Goal: Task Accomplishment & Management: Use online tool/utility

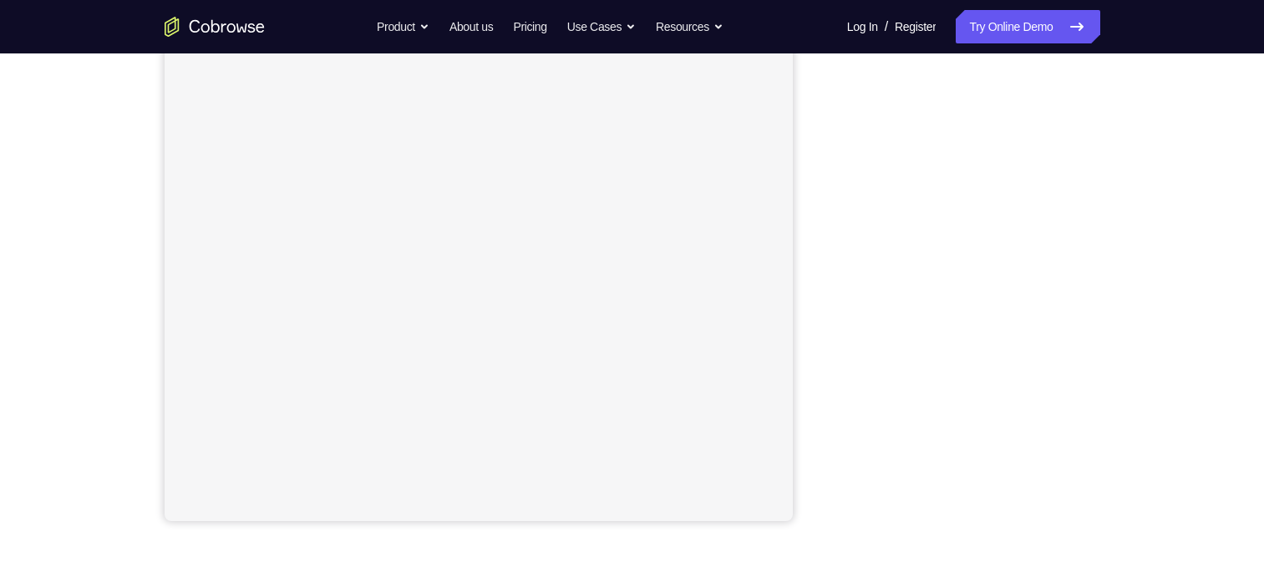
scroll to position [256, 0]
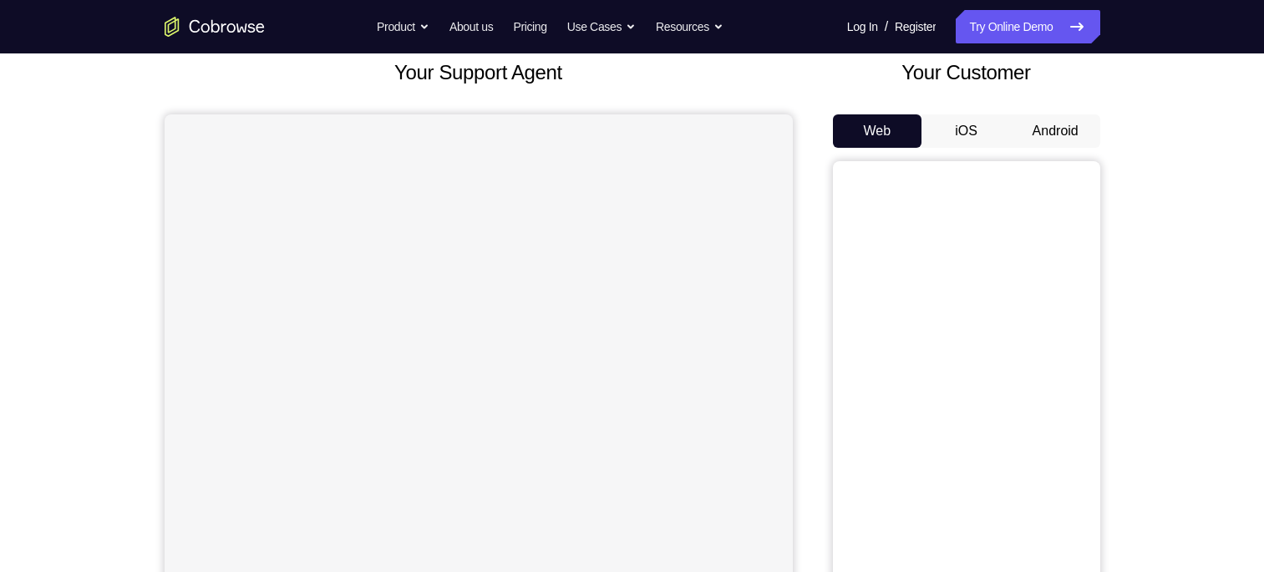
scroll to position [119, 0]
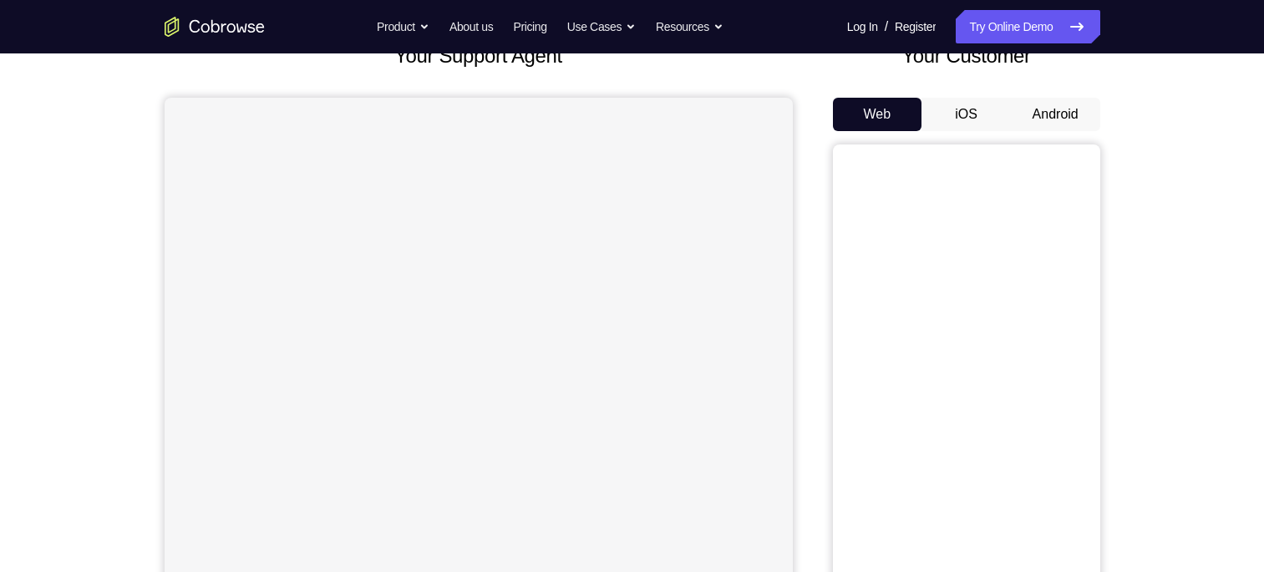
click at [1069, 122] on button "Android" at bounding box center [1055, 114] width 89 height 33
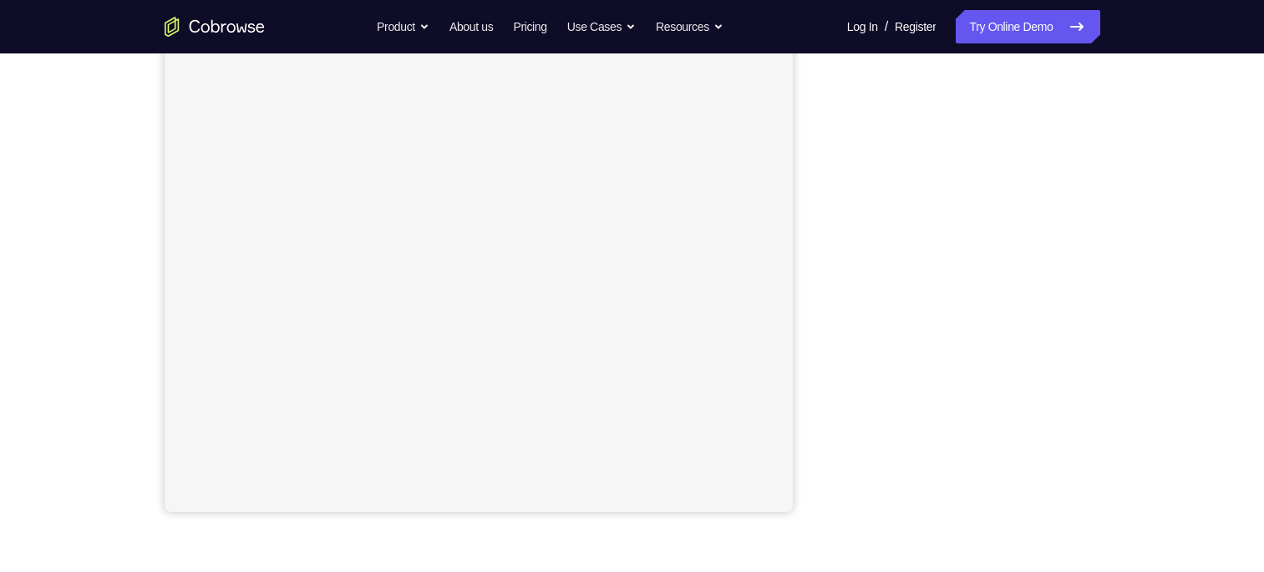
scroll to position [269, 0]
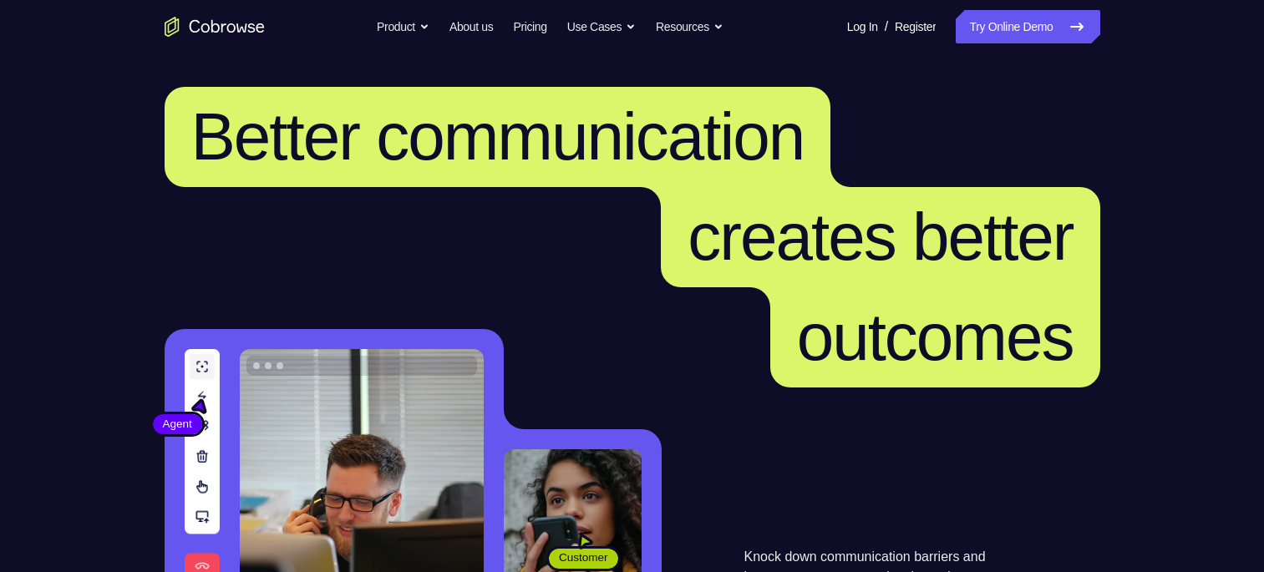
click at [985, 13] on link "Try Online Demo" at bounding box center [1028, 26] width 144 height 33
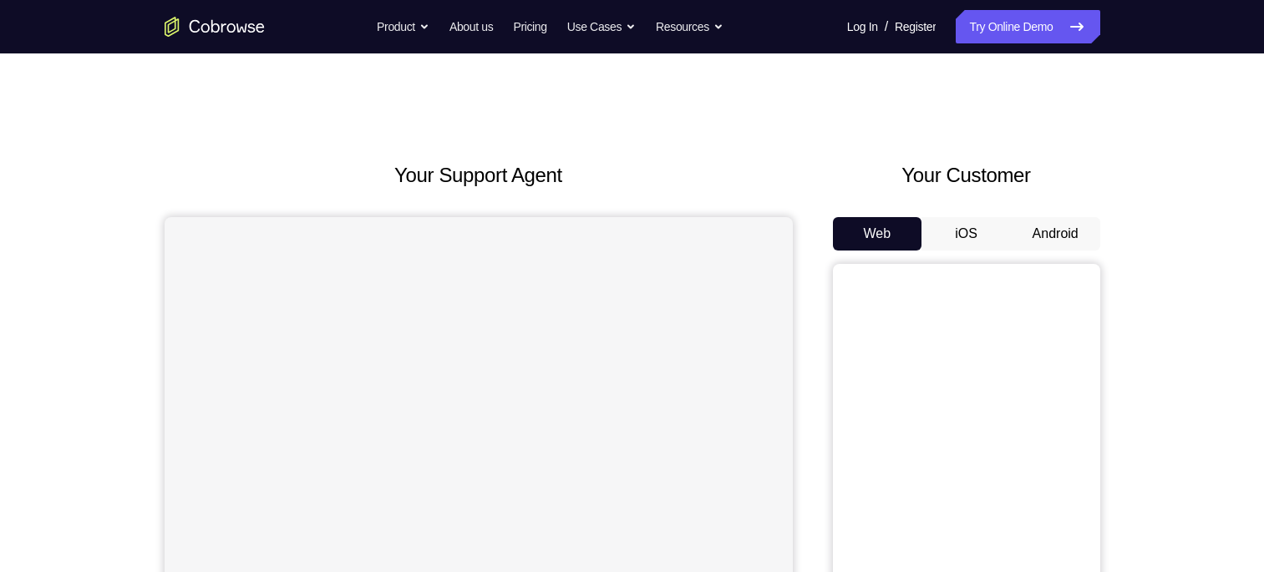
scroll to position [164, 0]
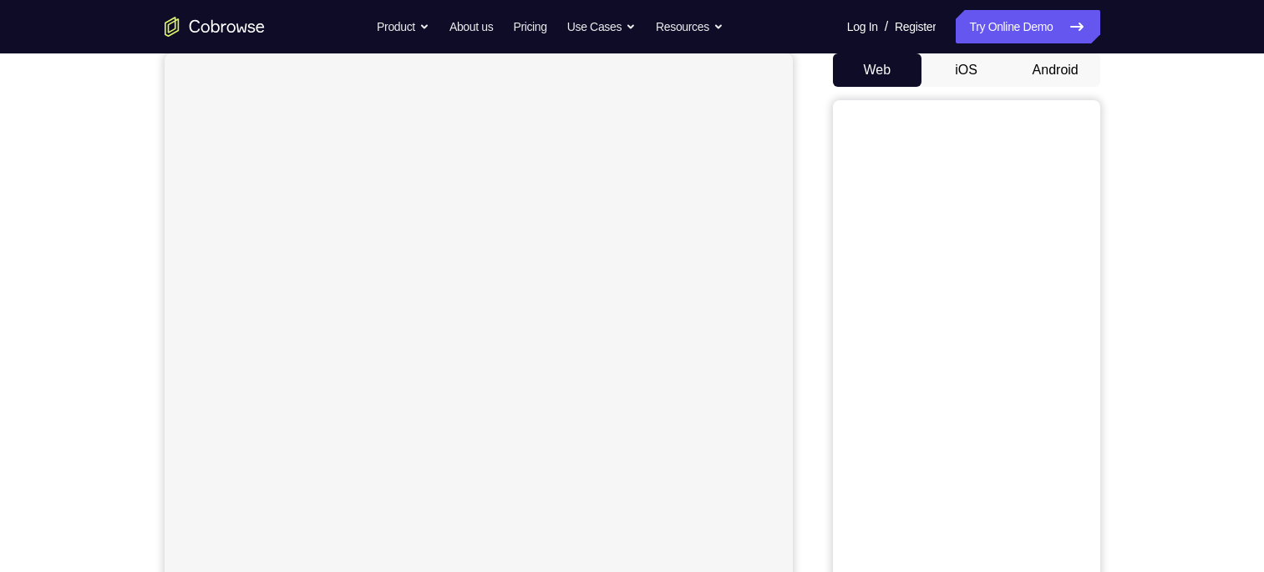
click at [1059, 83] on button "Android" at bounding box center [1055, 69] width 89 height 33
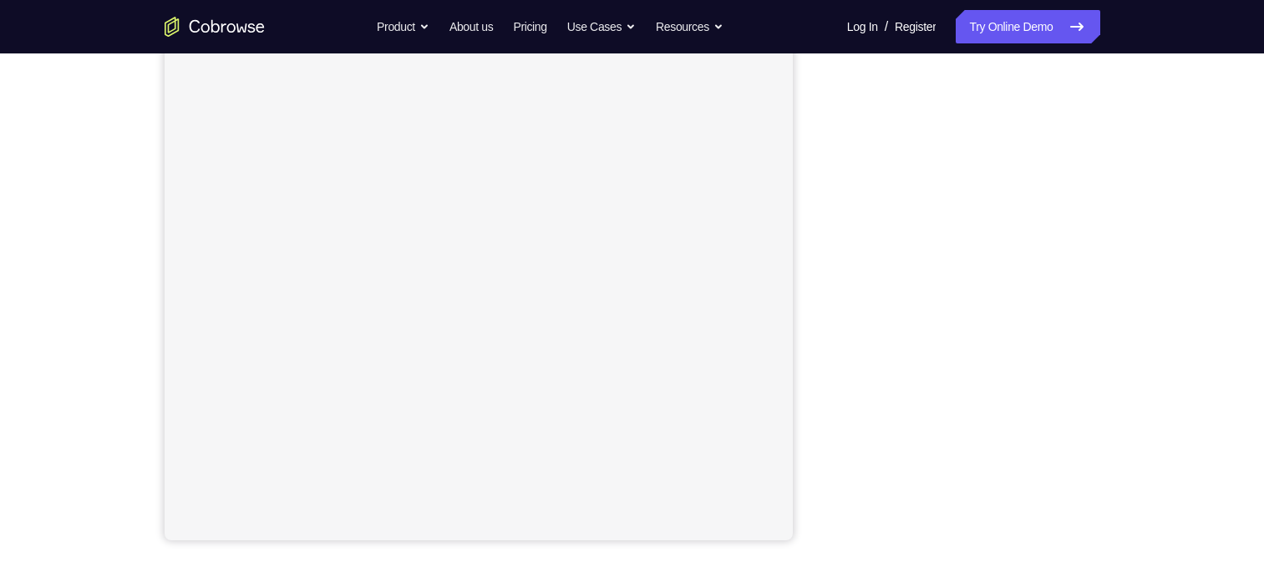
scroll to position [235, 0]
